Goal: Transaction & Acquisition: Purchase product/service

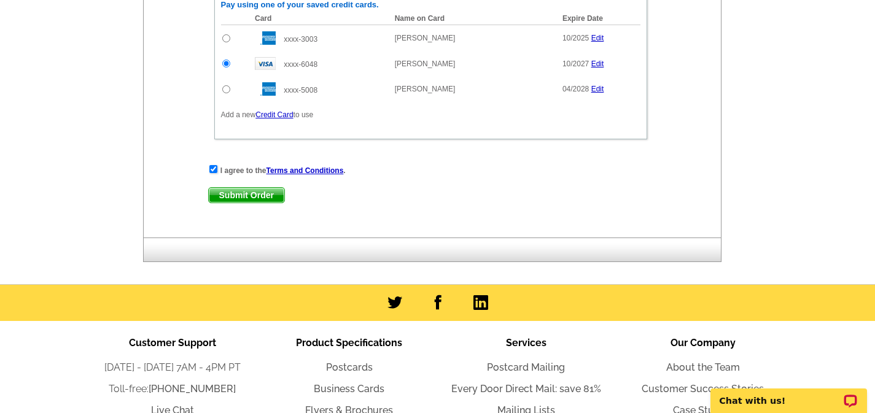
scroll to position [906, 0]
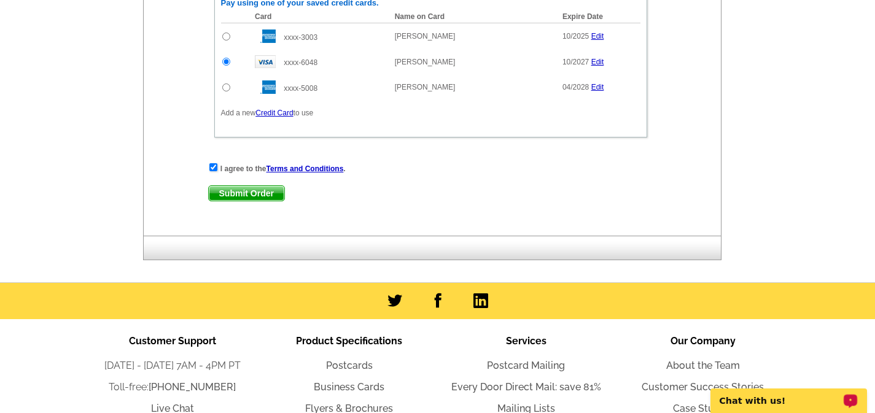
click at [744, 397] on p "Chat with us!" at bounding box center [781, 401] width 122 height 10
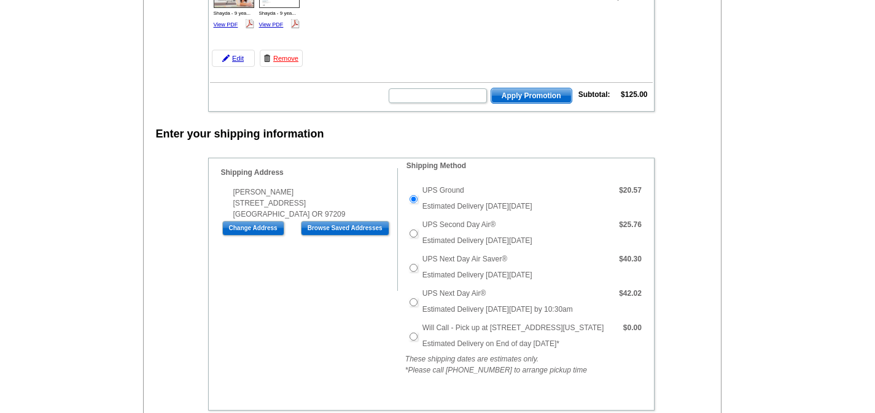
scroll to position [204, 0]
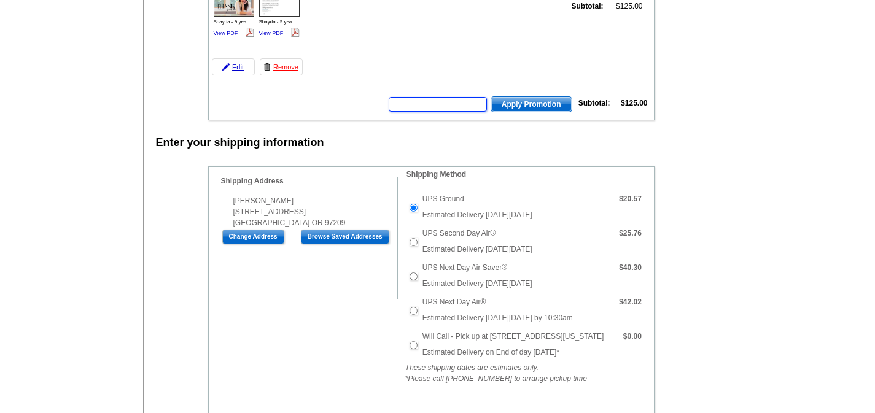
click at [468, 106] on input "text" at bounding box center [438, 104] width 98 height 15
paste input "CHAT20"
type input "CHAT20"
click at [523, 104] on span "Apply Promotion" at bounding box center [531, 104] width 80 height 15
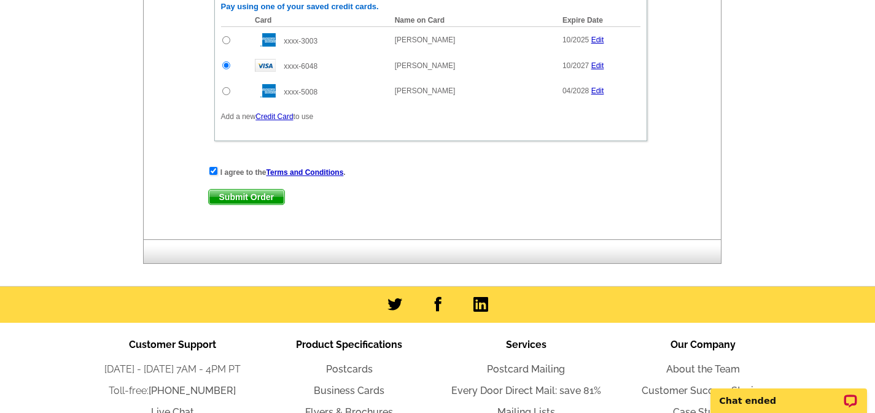
scroll to position [984, 0]
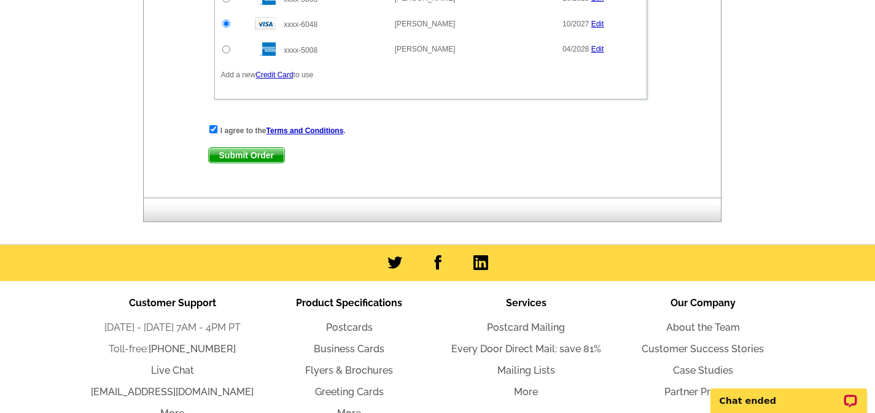
click at [253, 155] on span "Submit Order" at bounding box center [247, 155] width 76 height 15
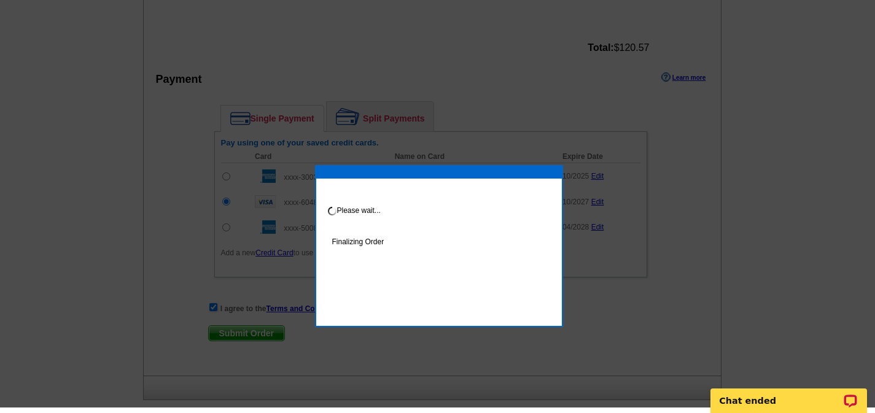
scroll to position [860, 0]
